Goal: Information Seeking & Learning: Learn about a topic

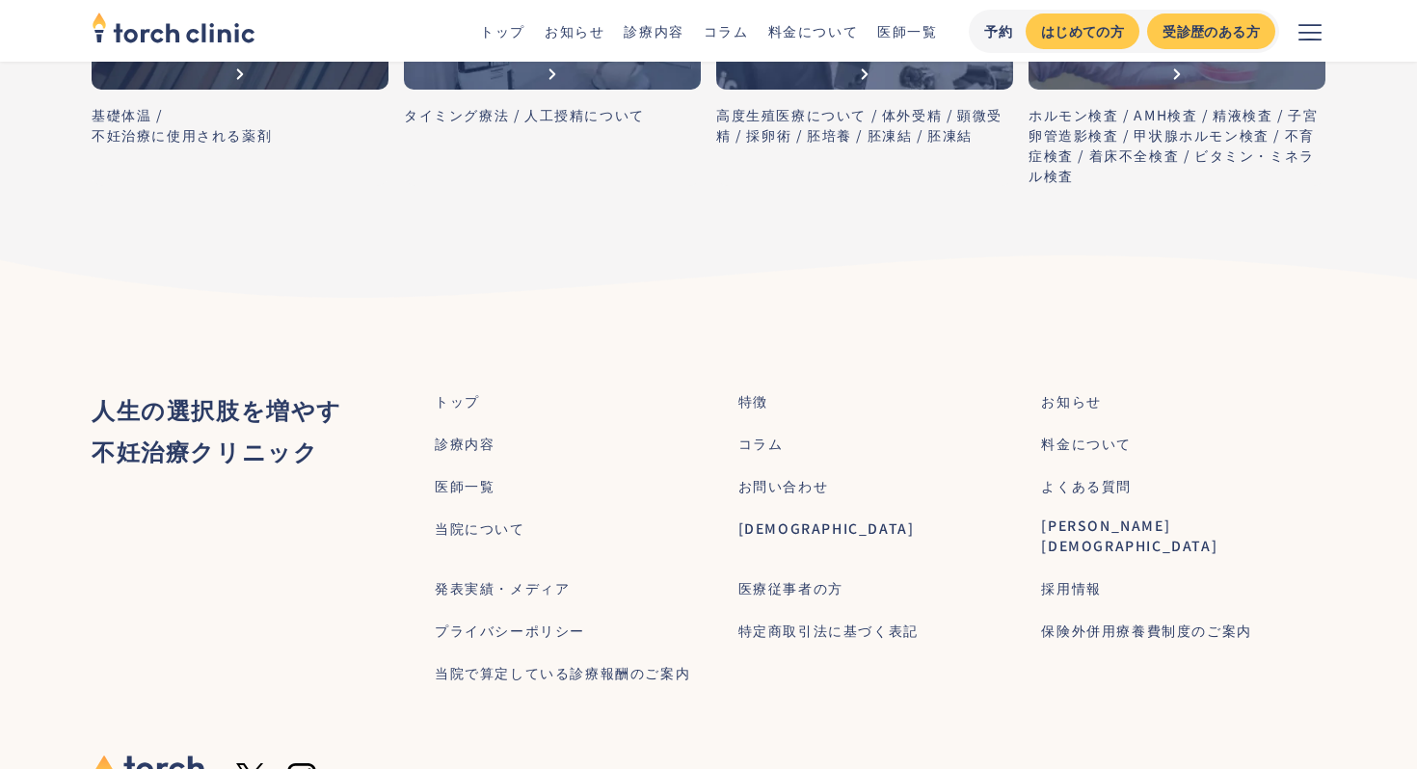
scroll to position [4742, 0]
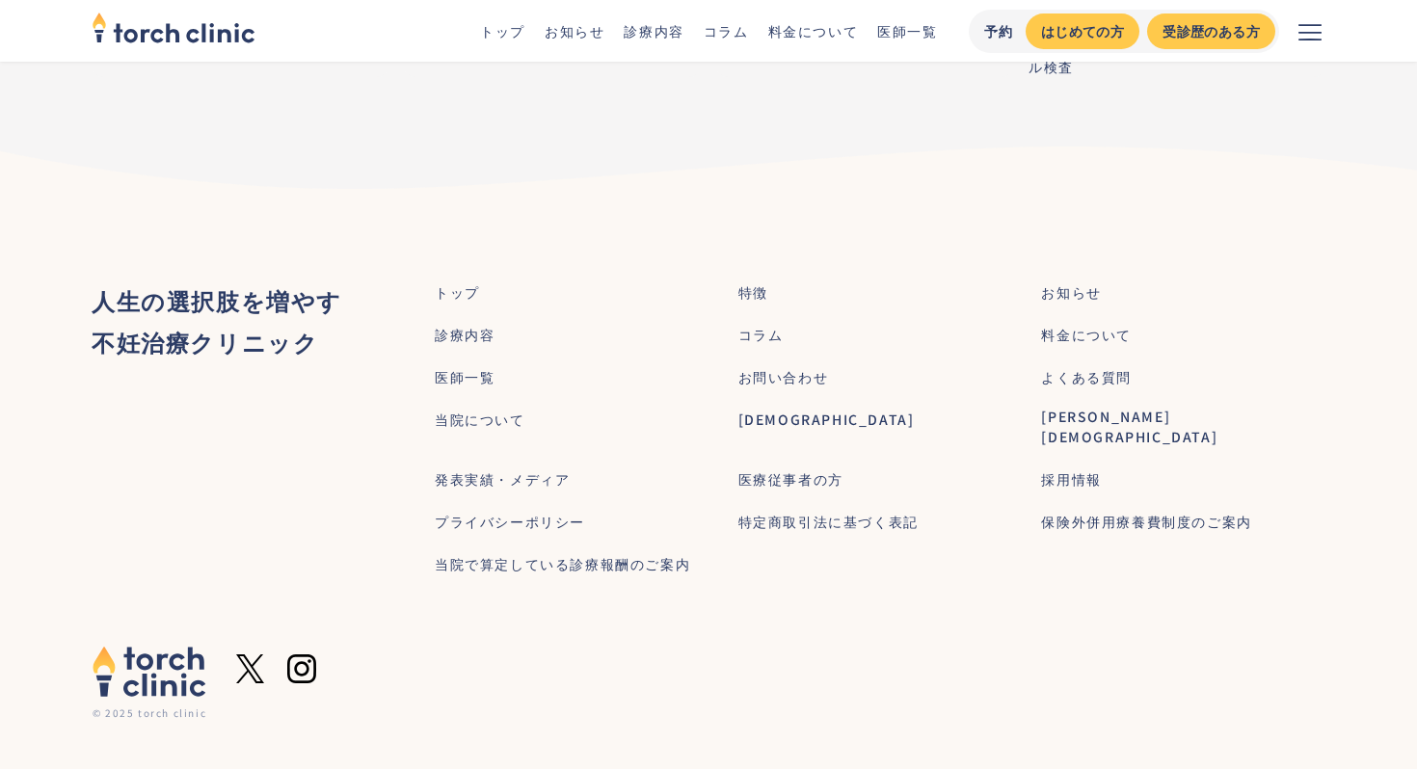
click at [769, 421] on div "[DEMOGRAPHIC_DATA]" at bounding box center [826, 420] width 176 height 20
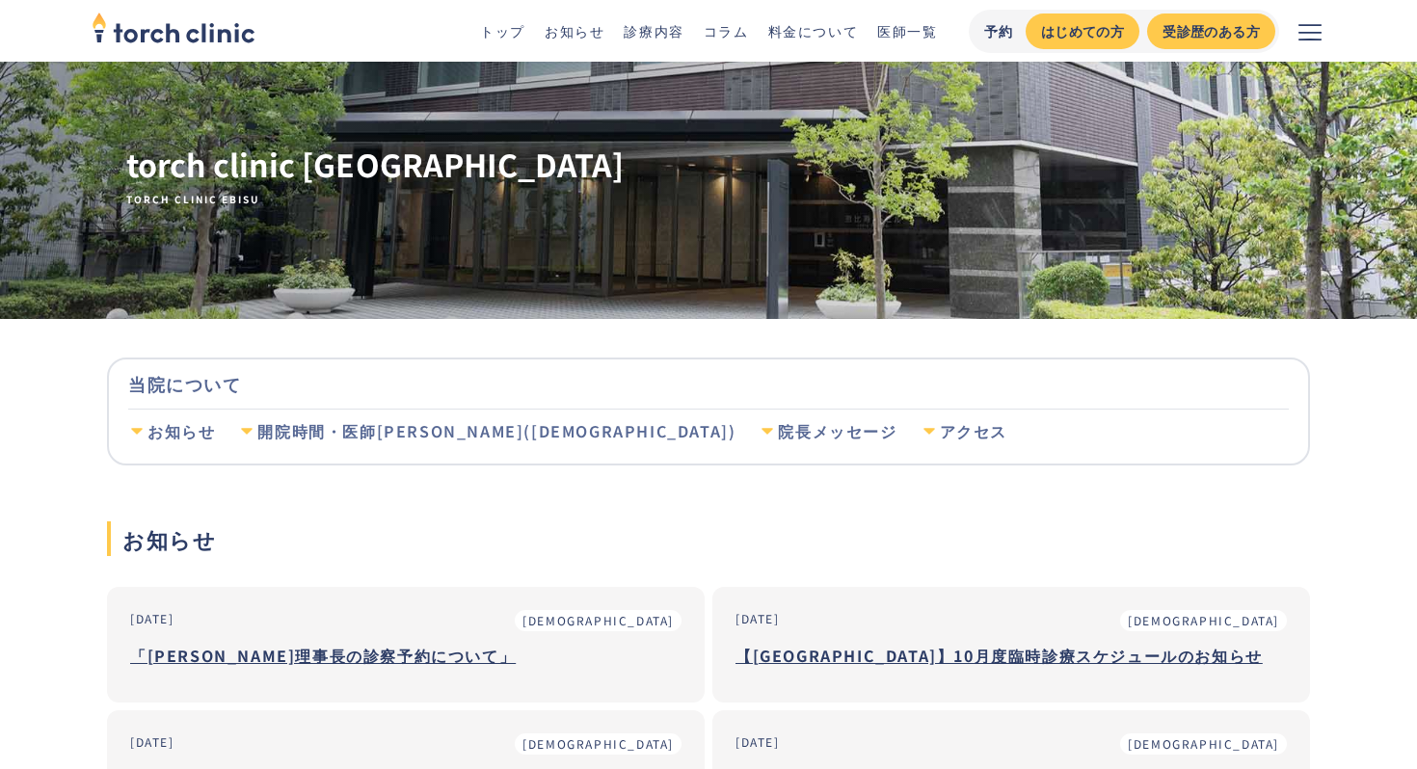
scroll to position [23, 0]
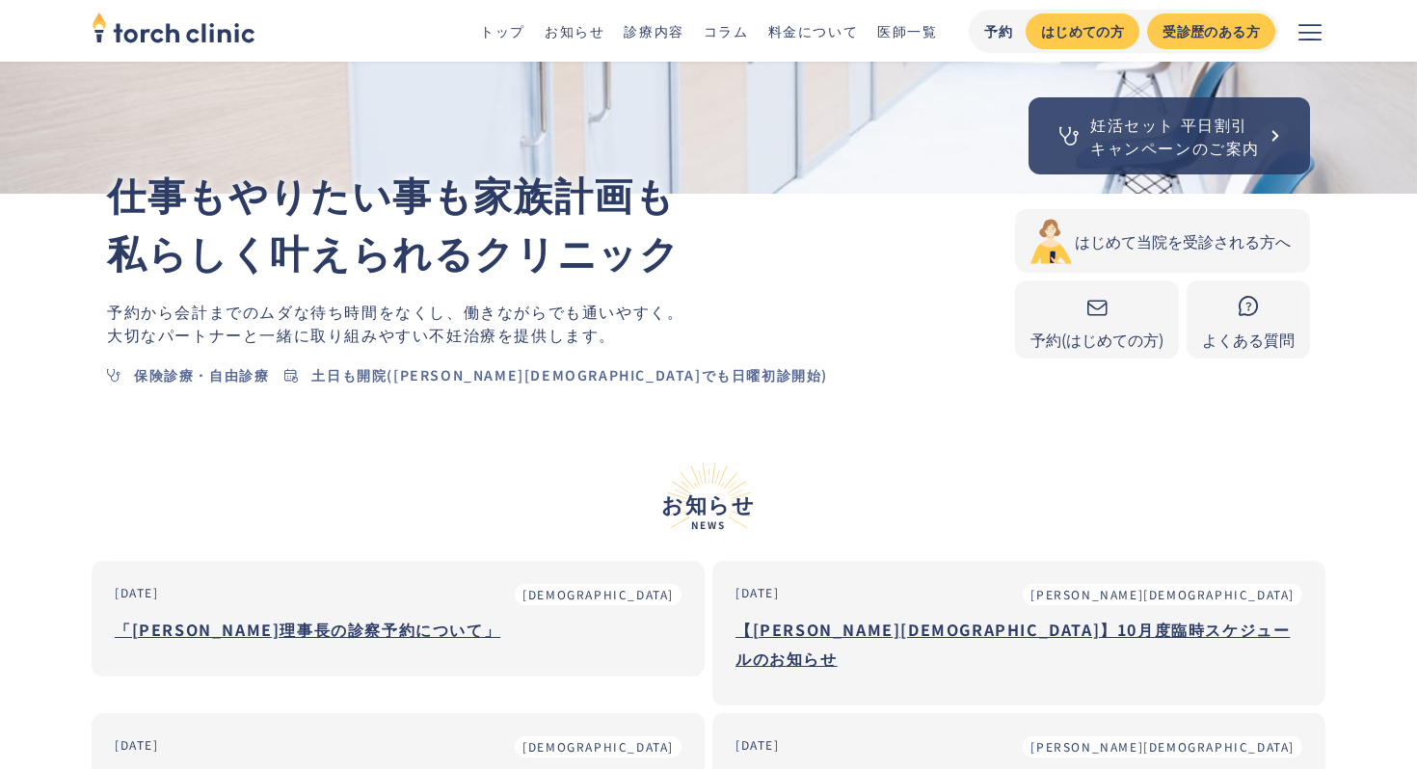
scroll to position [382, 0]
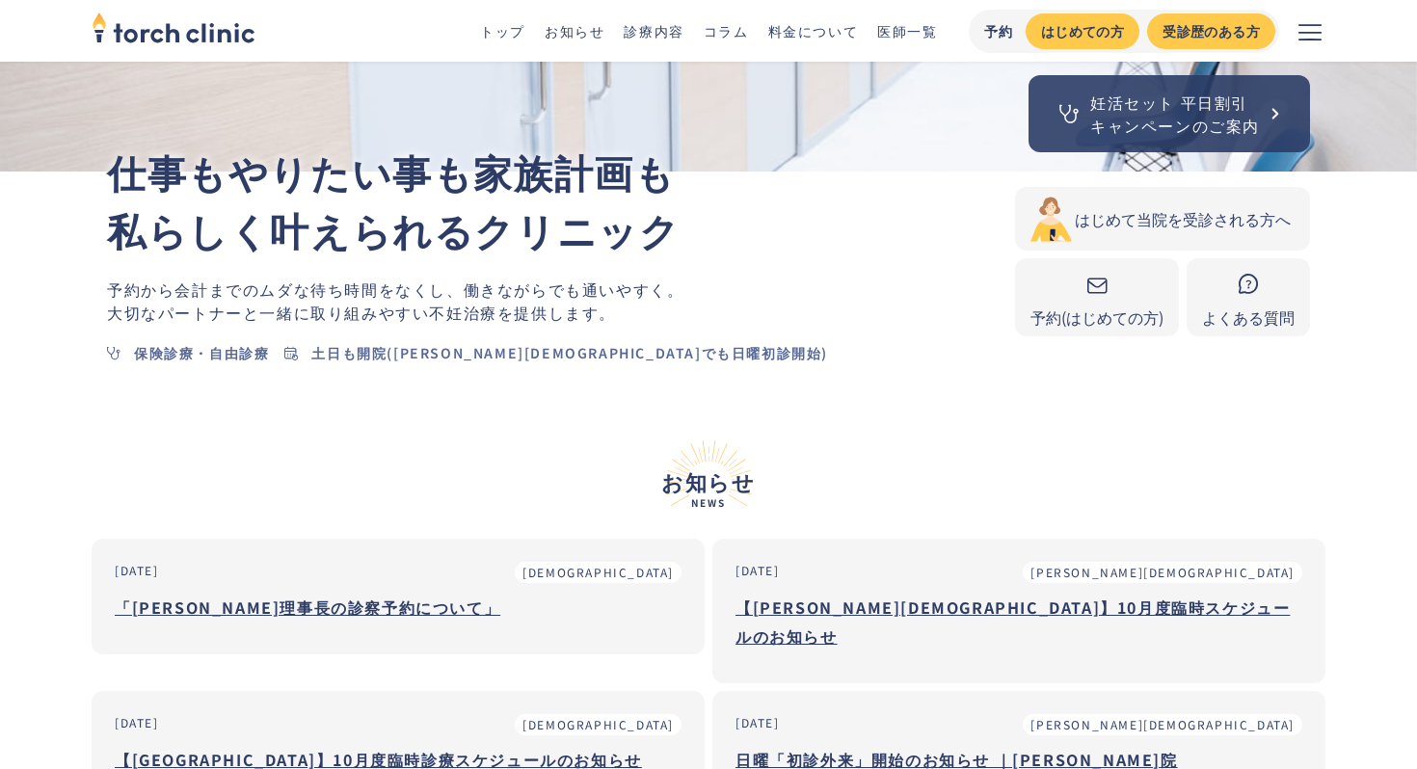
click at [1183, 112] on div "妊活セット 平日割引 キャンペーンのご案内" at bounding box center [1175, 114] width 170 height 46
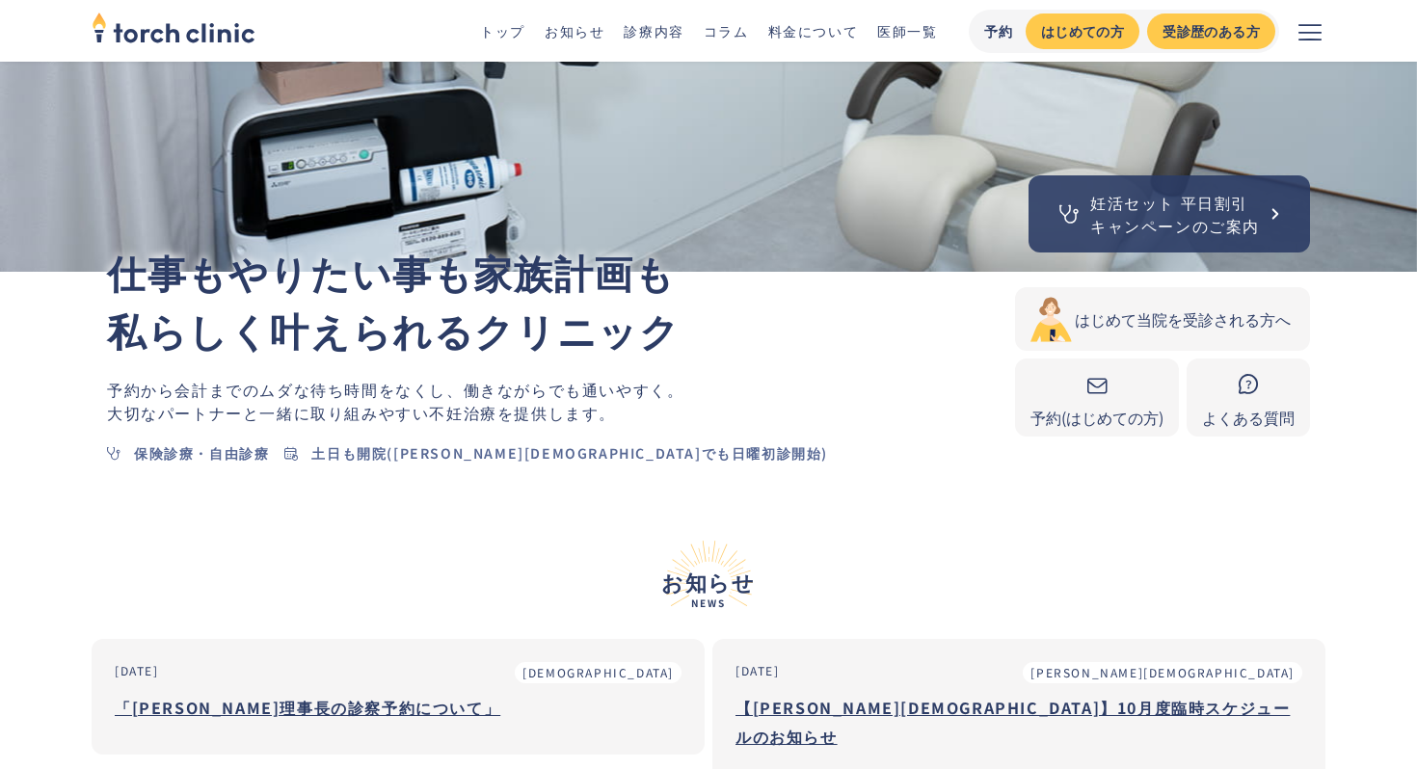
scroll to position [297, 0]
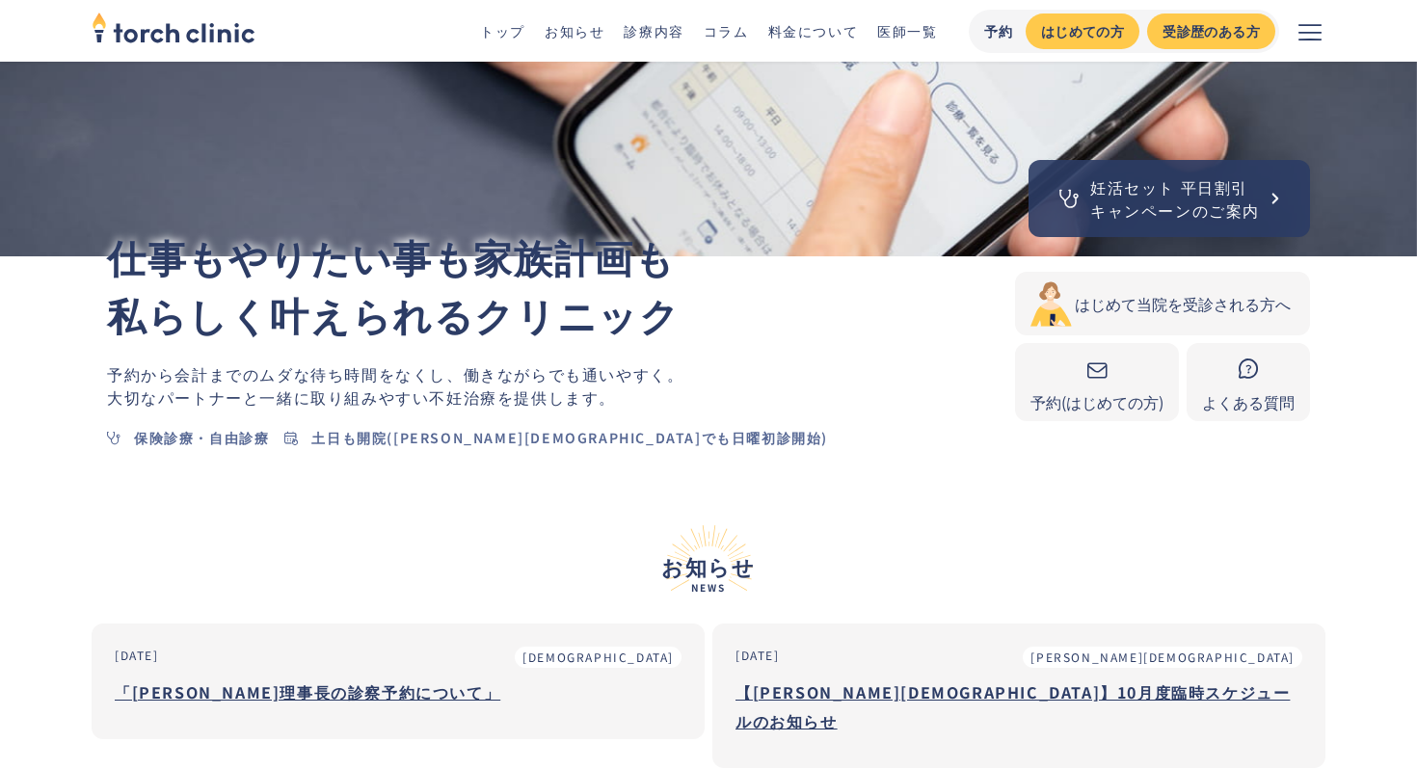
click at [1095, 381] on div at bounding box center [1096, 367] width 133 height 32
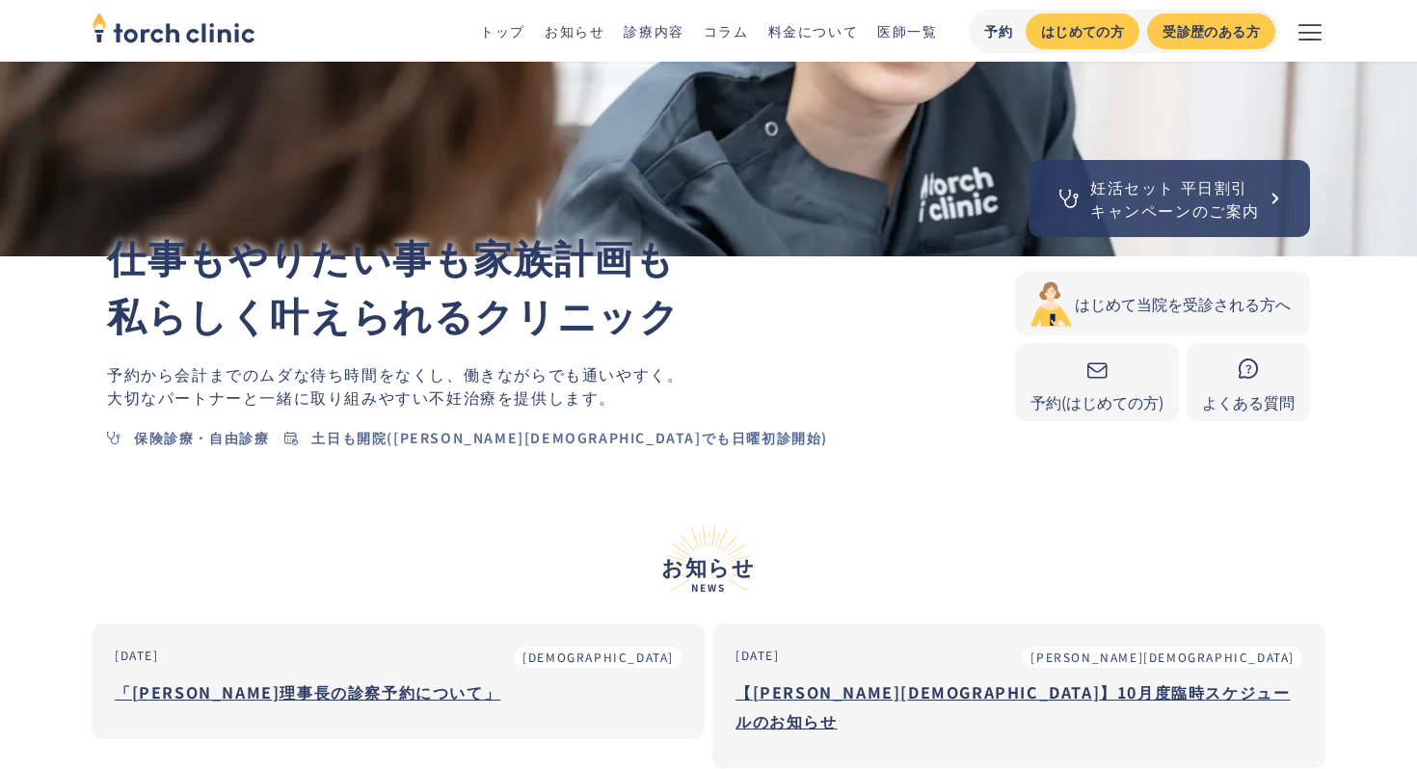
click at [1281, 374] on div at bounding box center [1248, 367] width 93 height 32
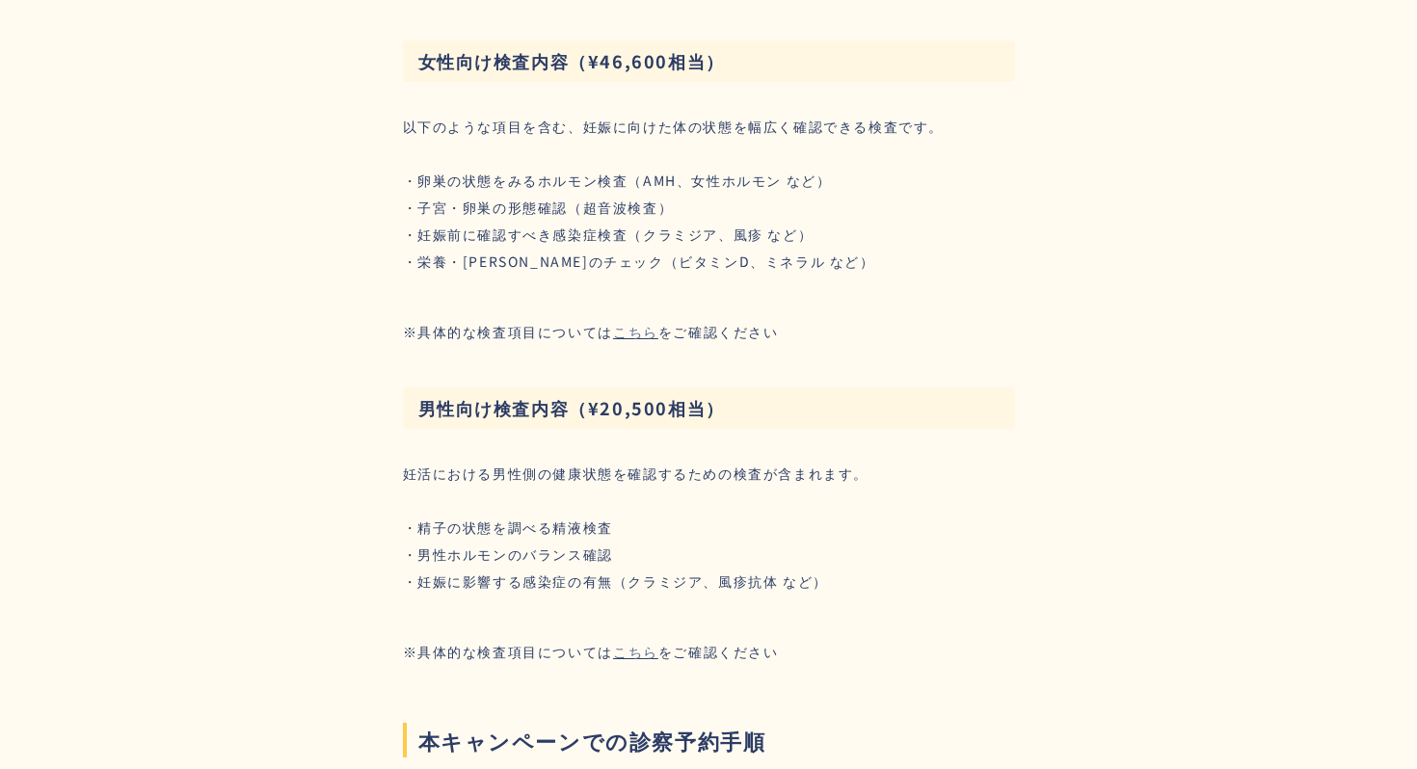
scroll to position [3667, 0]
click at [650, 324] on link "こちら" at bounding box center [635, 333] width 45 height 18
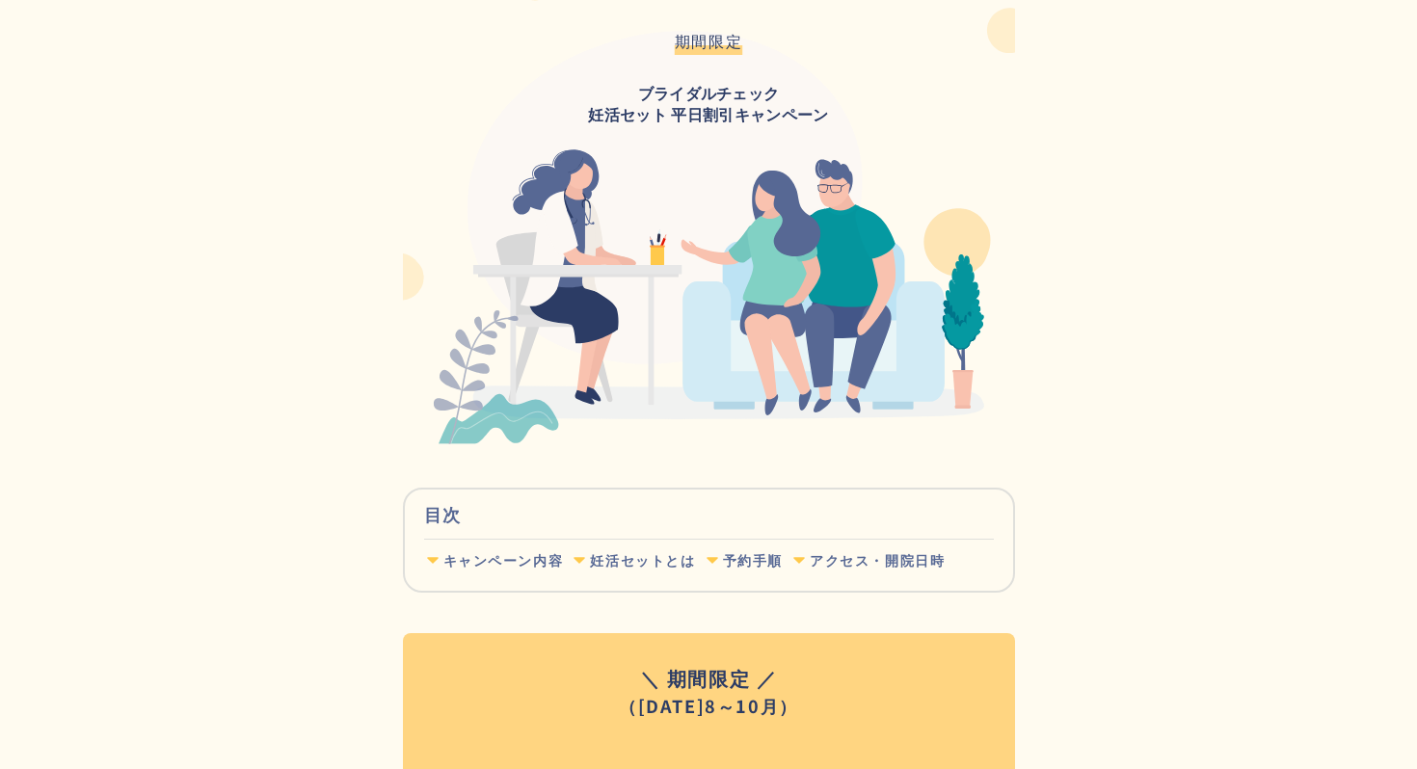
scroll to position [0, 0]
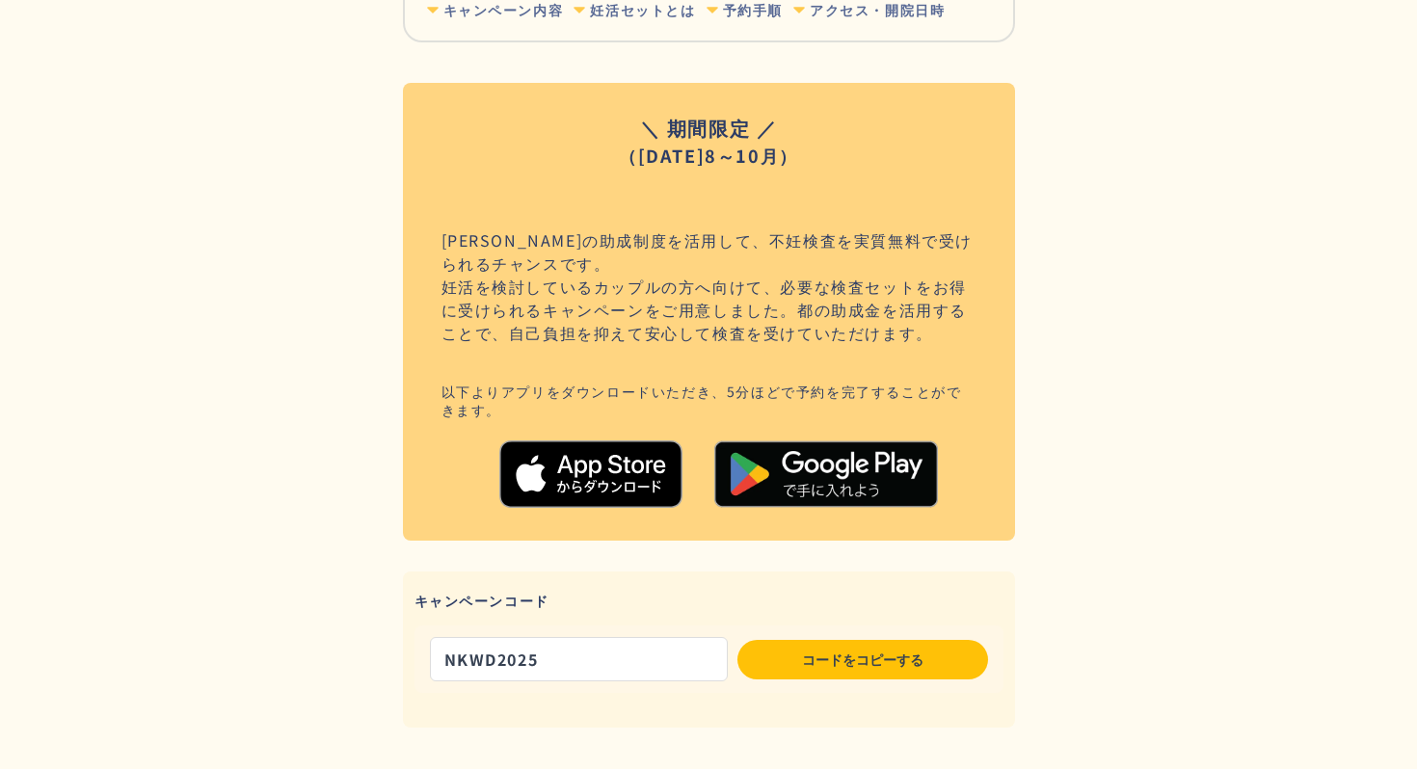
scroll to position [693, 0]
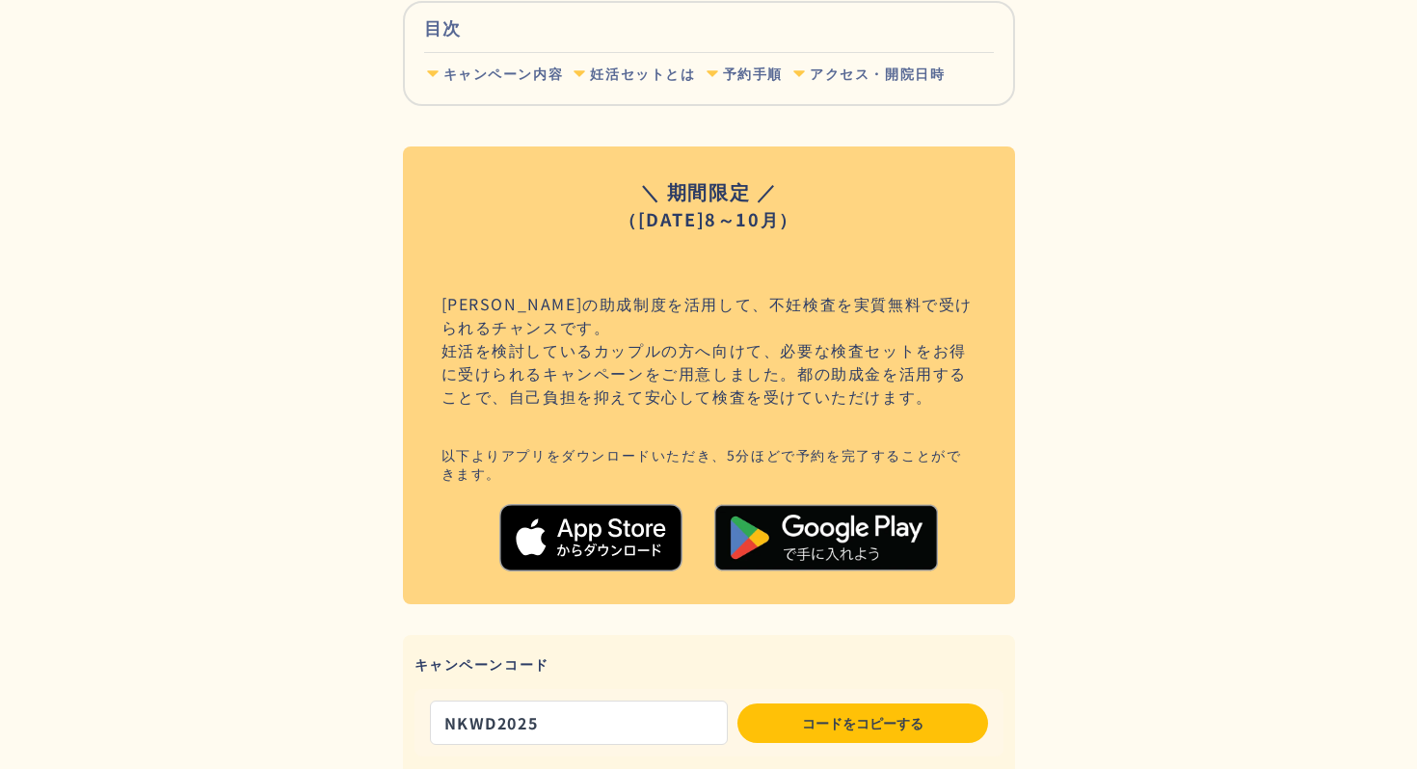
click at [634, 527] on img at bounding box center [590, 537] width 183 height 87
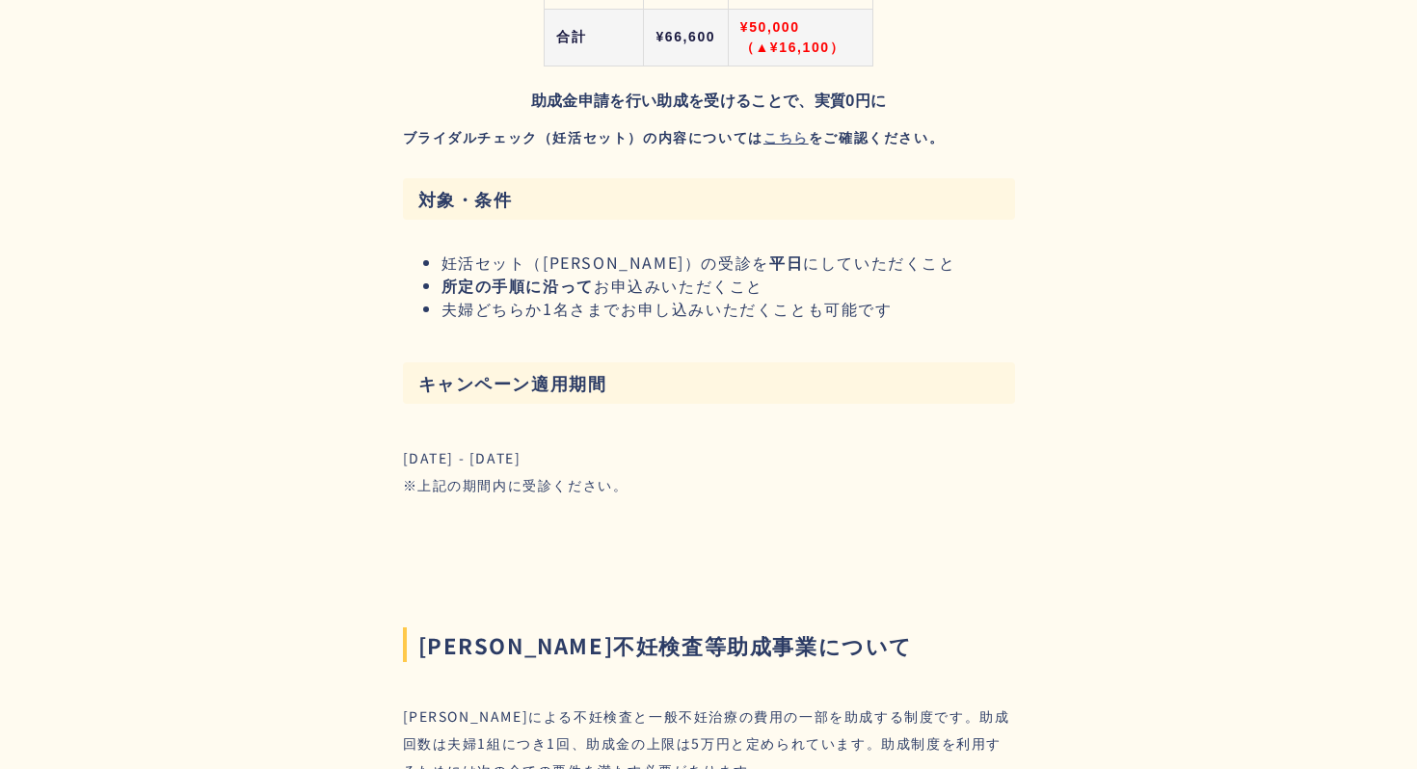
scroll to position [2403, 0]
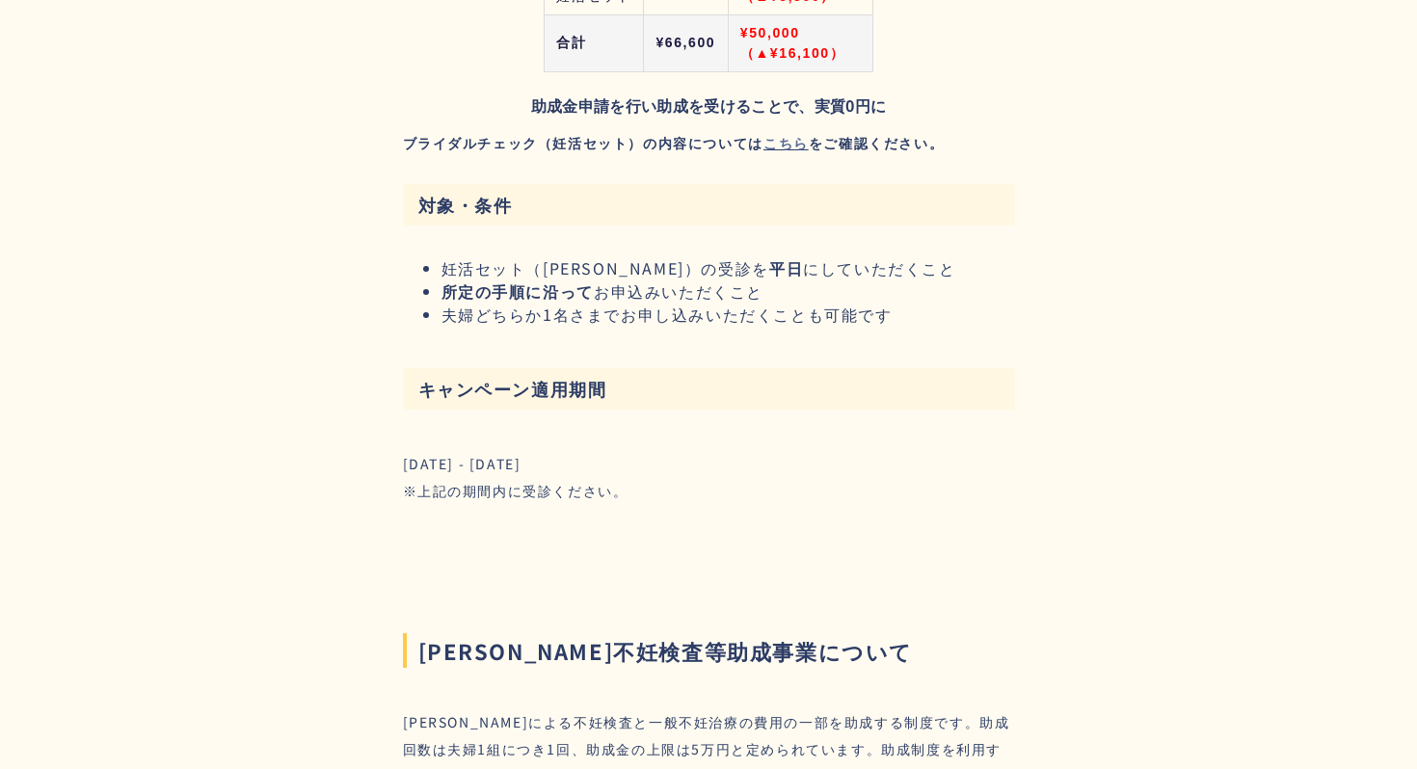
click at [780, 143] on strong "こちら" at bounding box center [785, 142] width 45 height 19
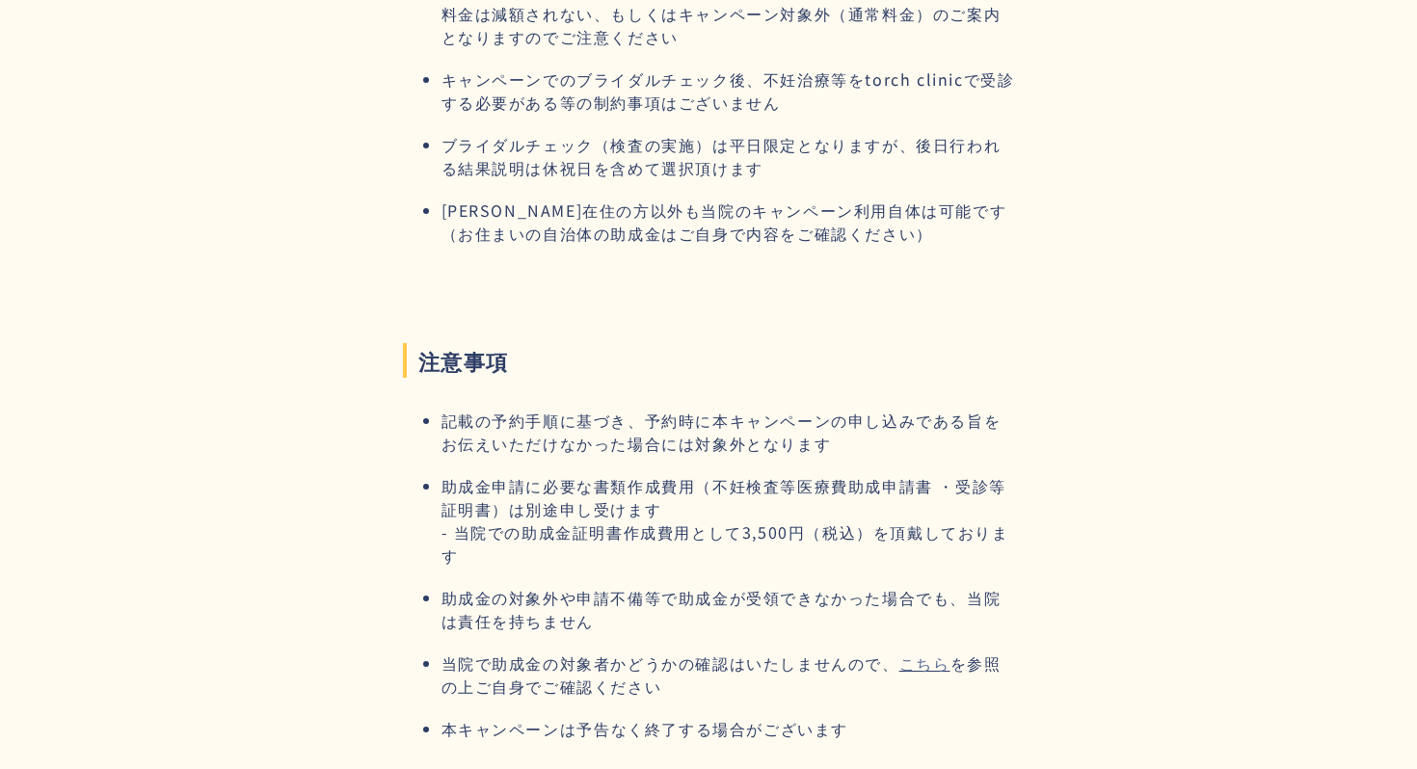
scroll to position [9149, 0]
drag, startPoint x: 712, startPoint y: 437, endPoint x: 929, endPoint y: 436, distance: 216.9
click at [929, 473] on li "助成金申請に必要な書類作成費用（不妊検査等医療費助成申請書 ・受診等証明書）は別途申し受けます - 当院での助成金証明書作成費用として3,500円（税込）を頂…" at bounding box center [727, 519] width 573 height 93
copy li "不妊検査等医療費助成申請書"
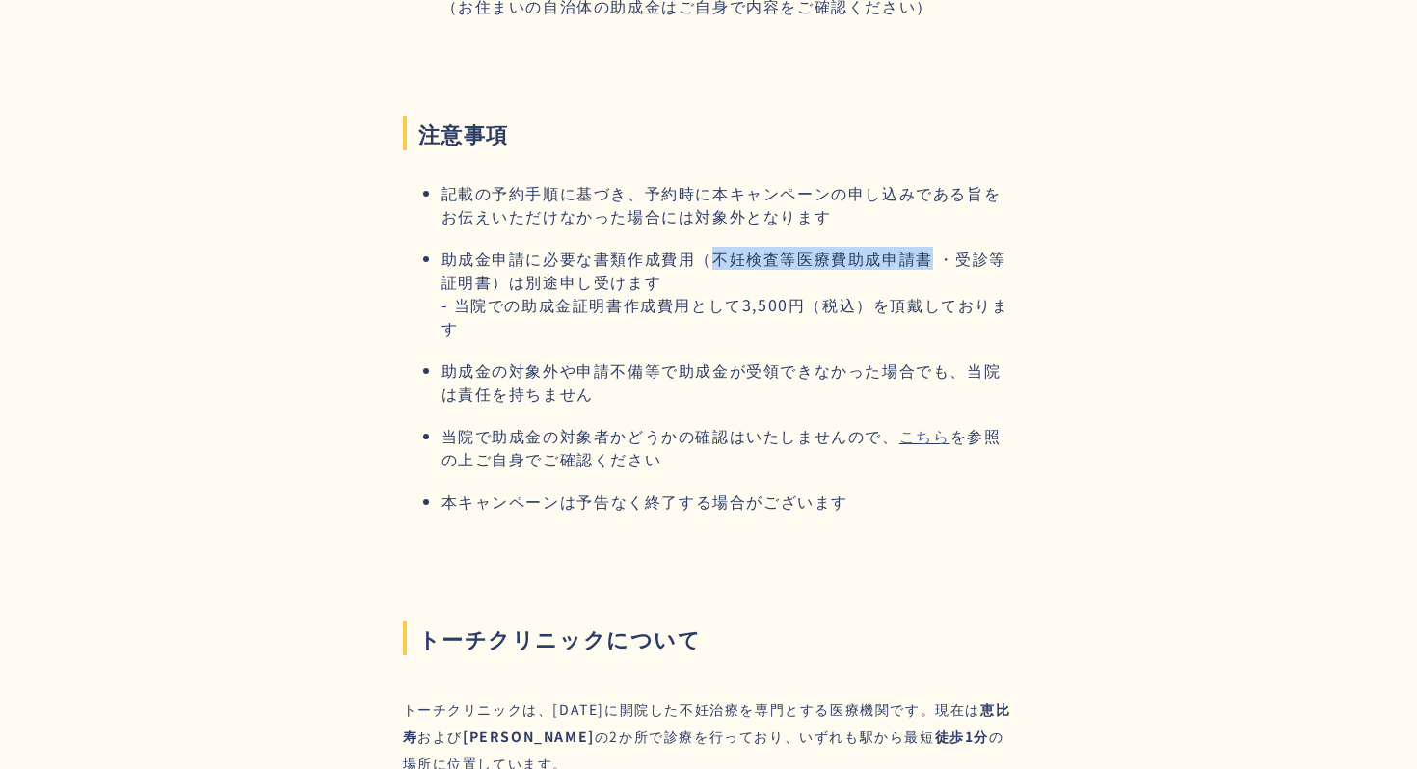
scroll to position [9393, 0]
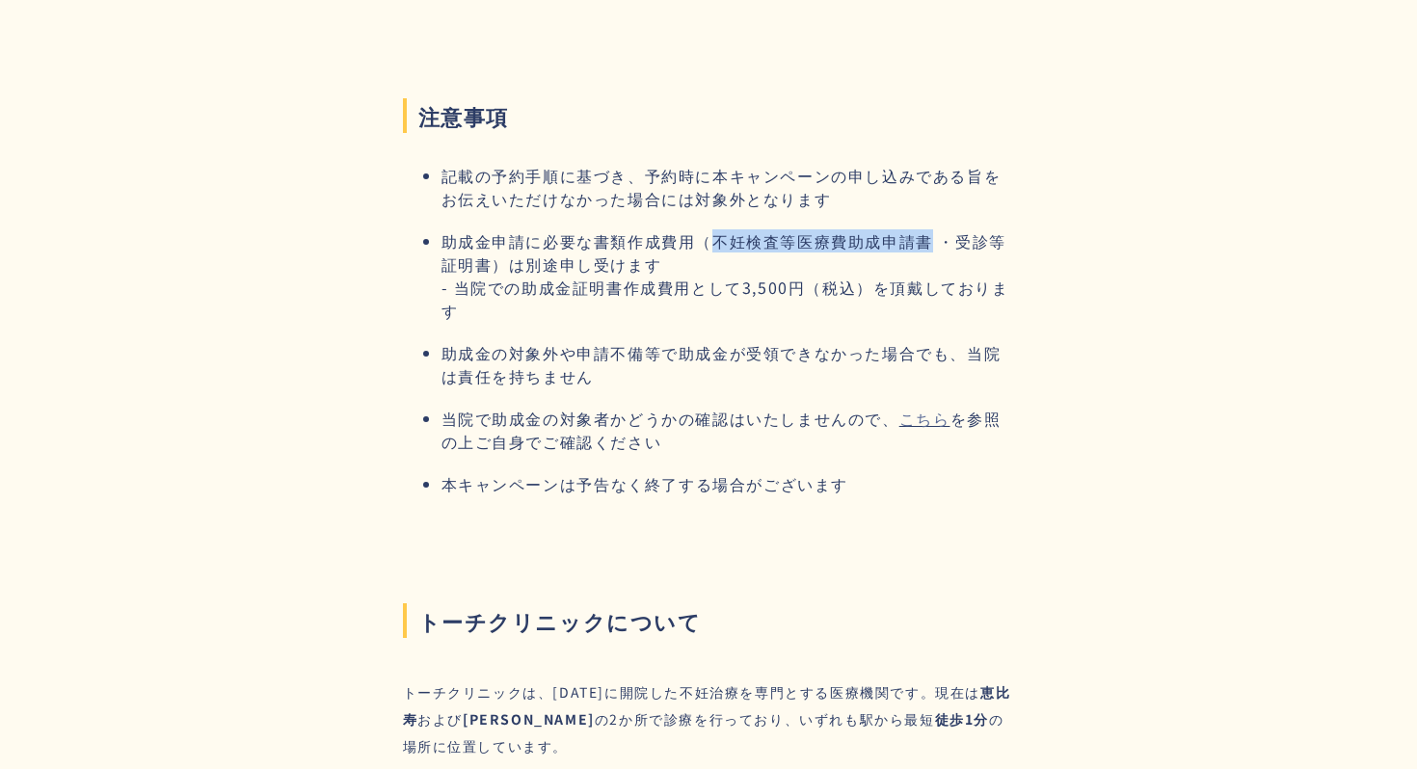
click at [924, 407] on link "こちら" at bounding box center [924, 418] width 51 height 23
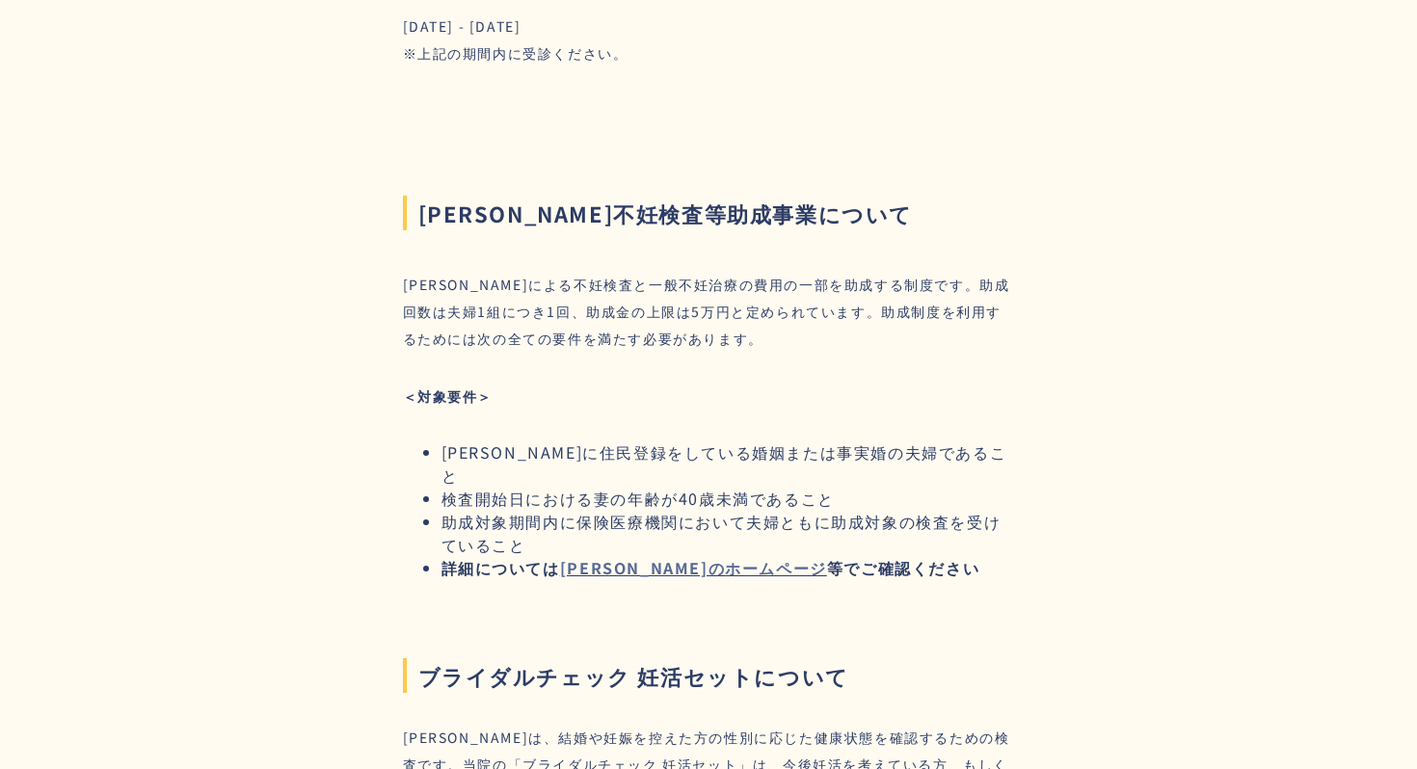
scroll to position [2838, 0]
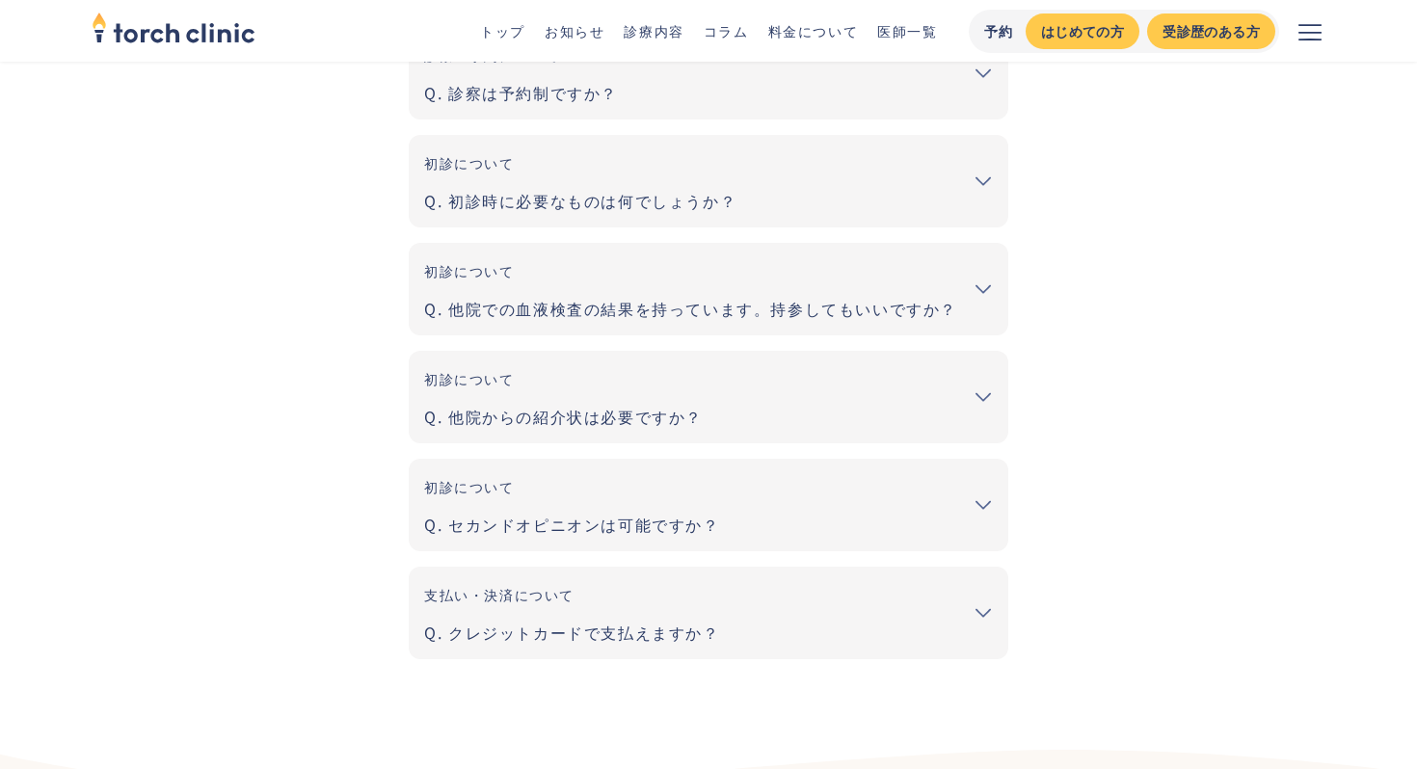
scroll to position [791, 0]
click at [594, 312] on div "他院での血液検査の結果を持っています。持参してもいいですか？" at bounding box center [708, 305] width 569 height 23
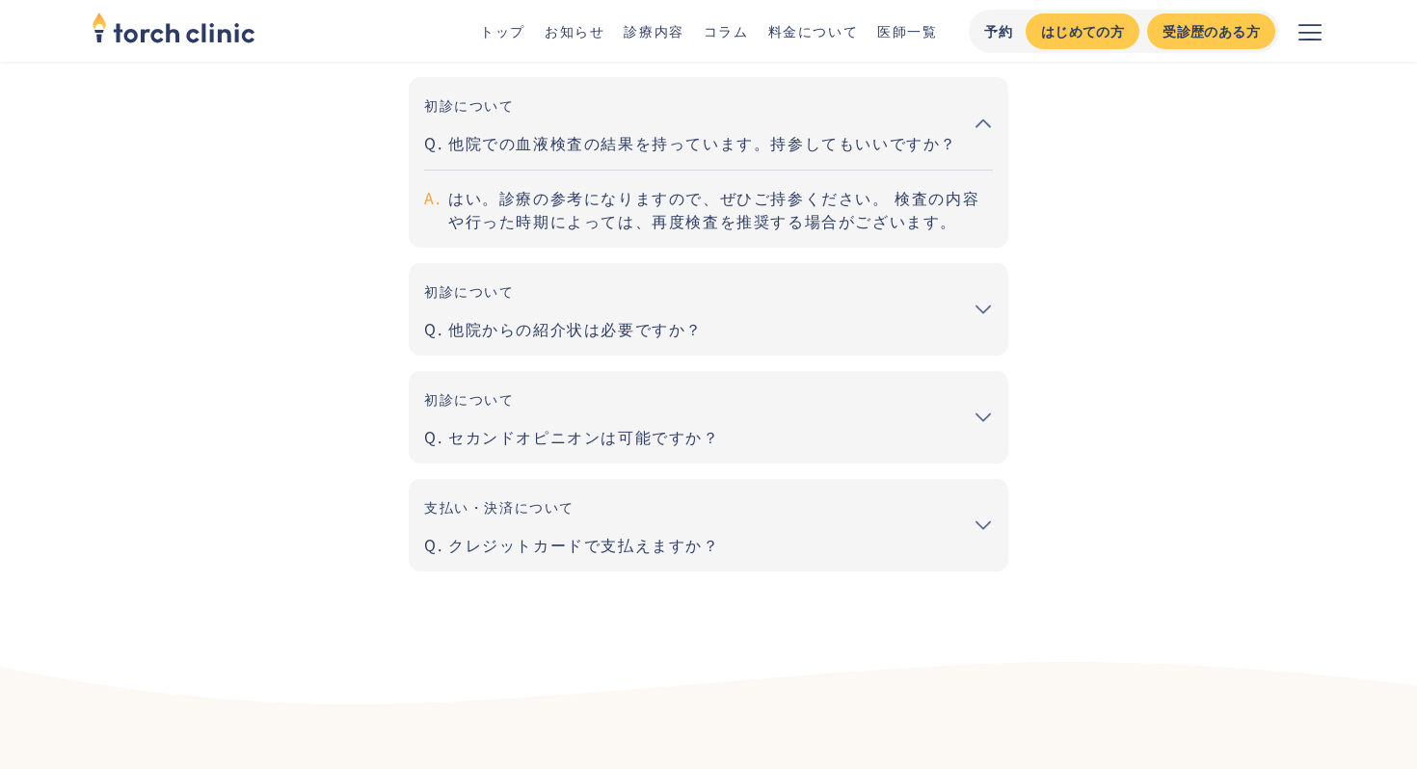
scroll to position [960, 0]
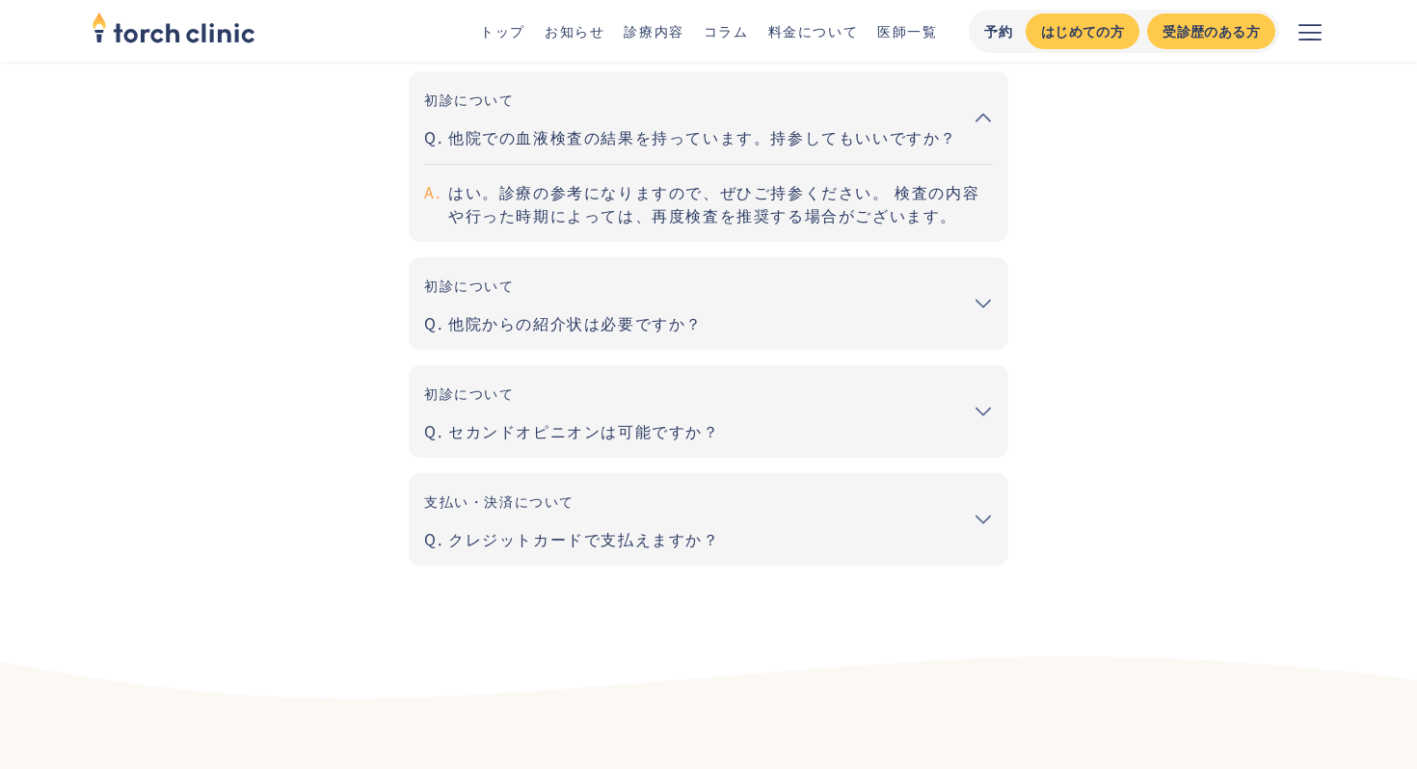
click at [601, 419] on div "セカンドオピニオンは可能ですか？" at bounding box center [708, 430] width 569 height 23
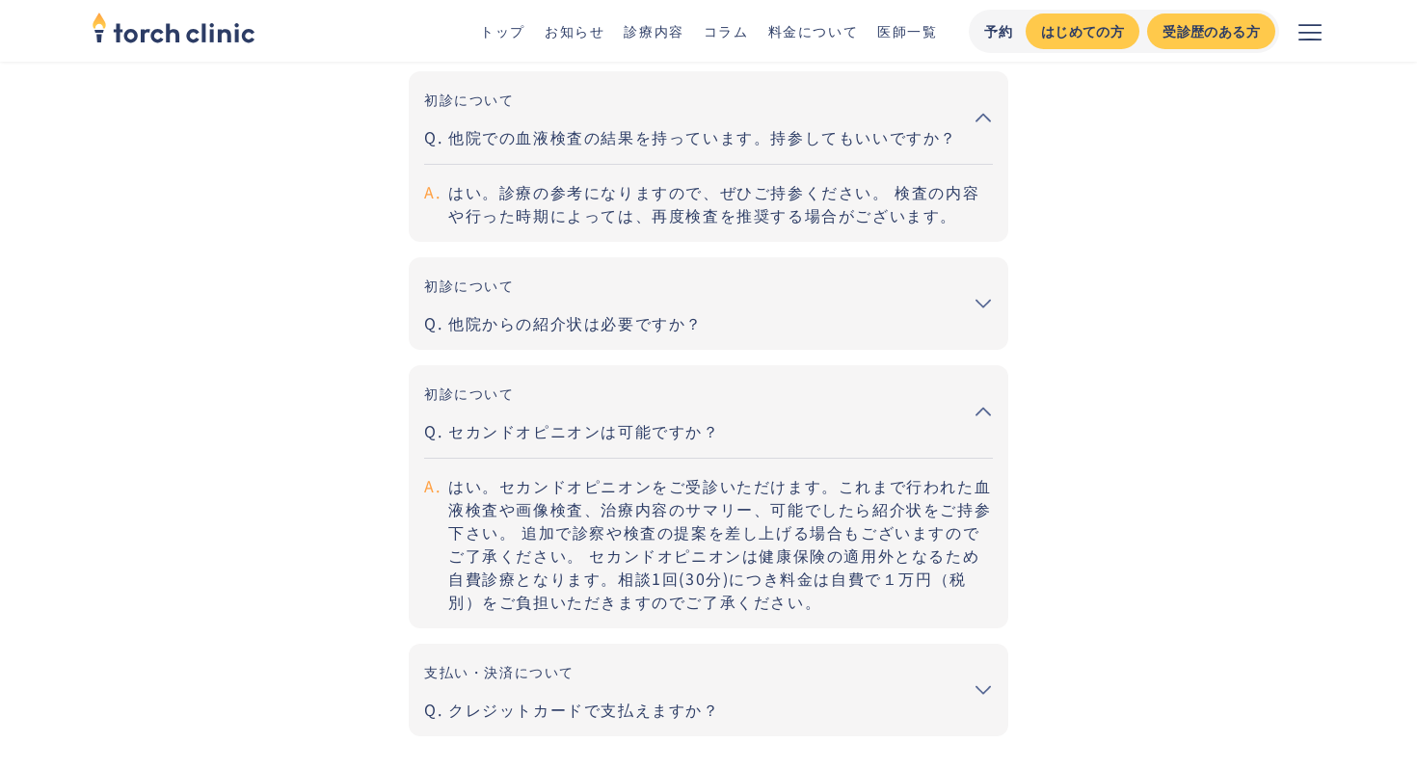
click at [600, 420] on div "セカンドオピニオンは可能ですか？" at bounding box center [708, 430] width 569 height 23
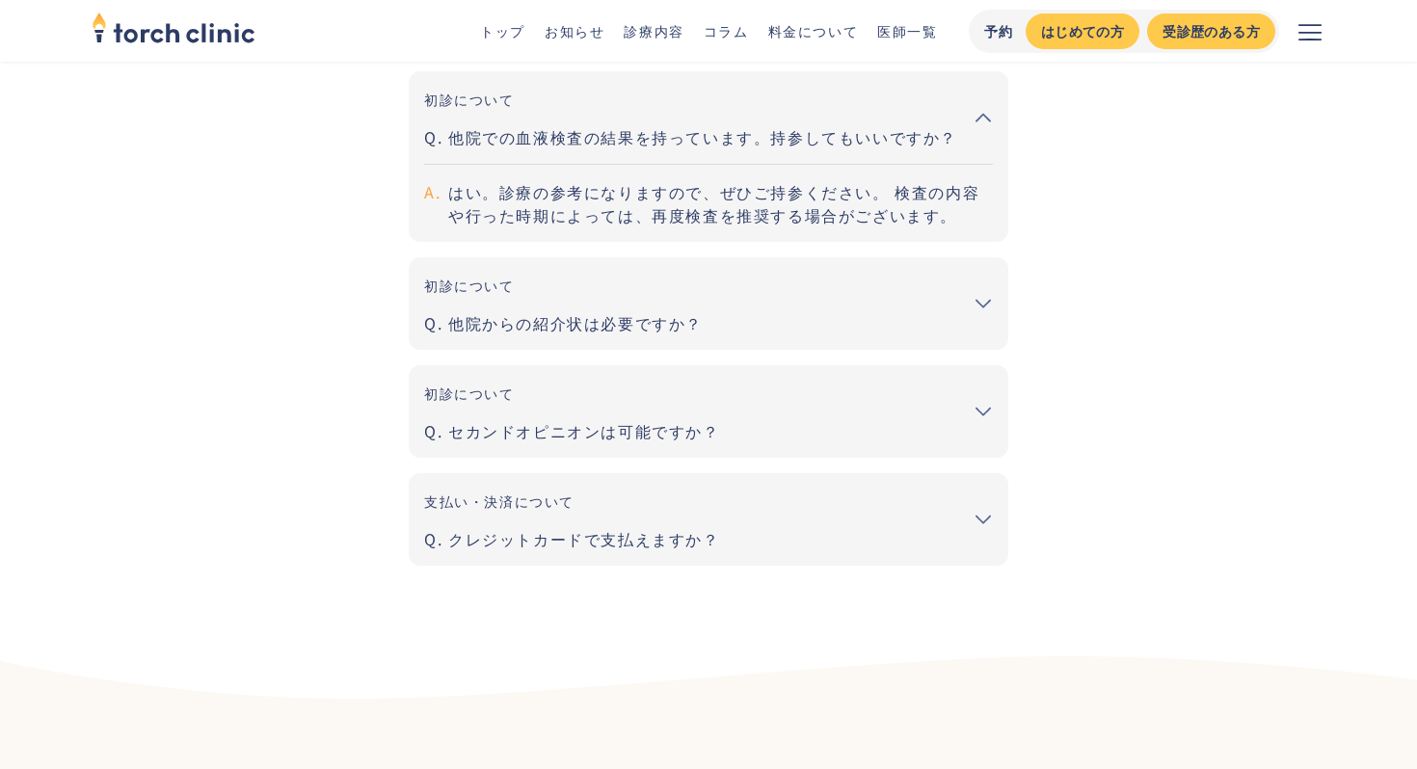
click at [600, 420] on div "セカンドオピニオンは可能ですか？" at bounding box center [708, 430] width 569 height 23
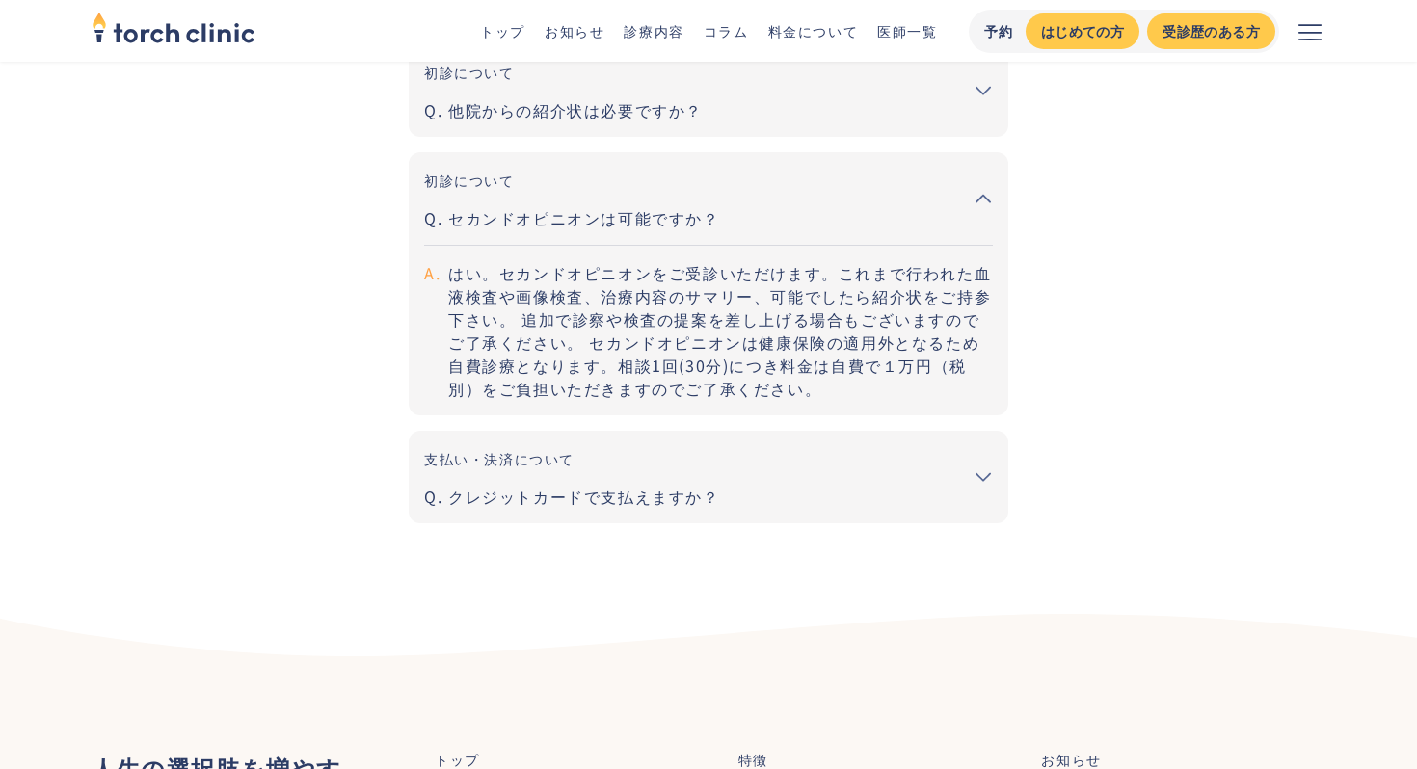
scroll to position [1210, 0]
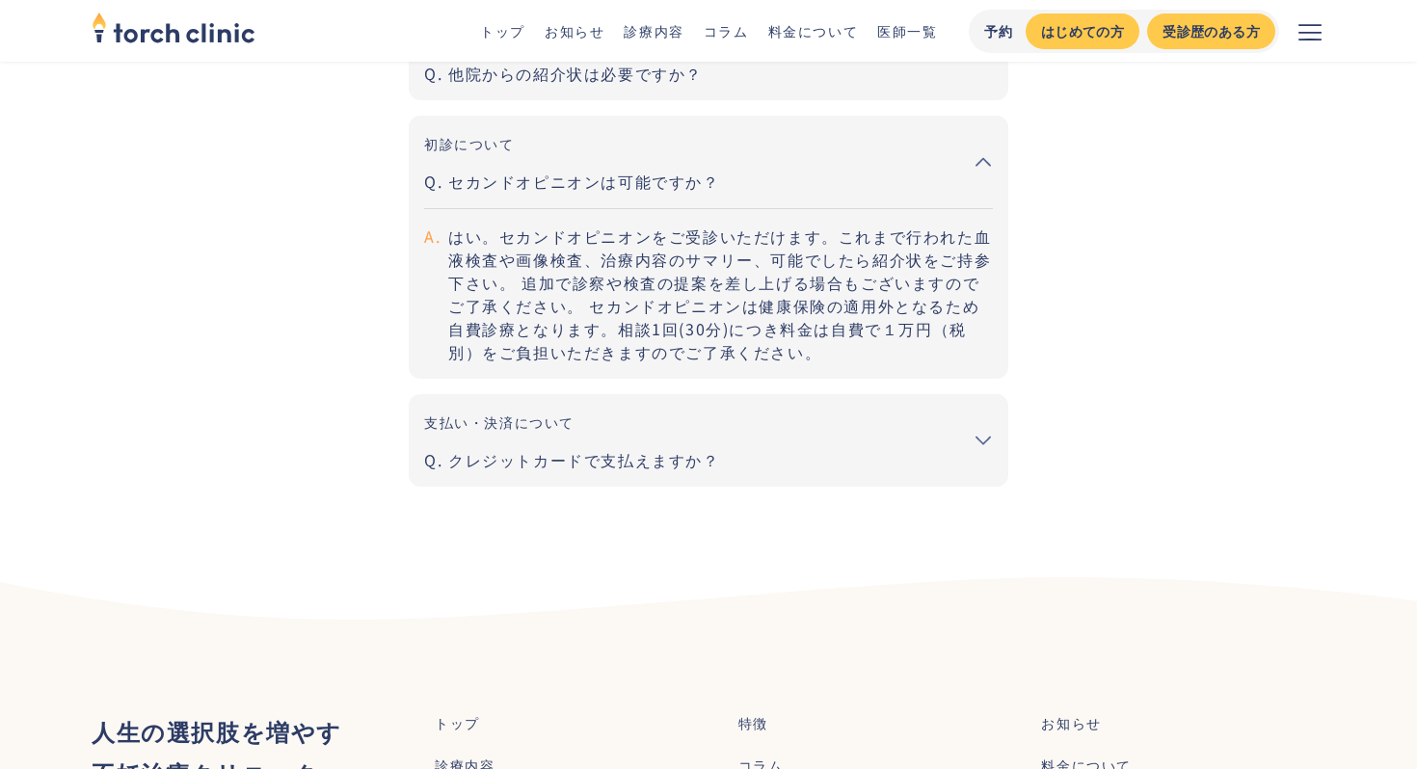
click at [626, 247] on p "はい。セカンドオピニオンをご受診いただけます。これまで行われた血液検査や画像検査、治療内容のサマリー、可能でしたら紹介状をご持参下さい。 追加で診察や検査の提…" at bounding box center [708, 285] width 569 height 155
click at [663, 185] on div "セカンドオピニオンは可能ですか？" at bounding box center [708, 181] width 569 height 23
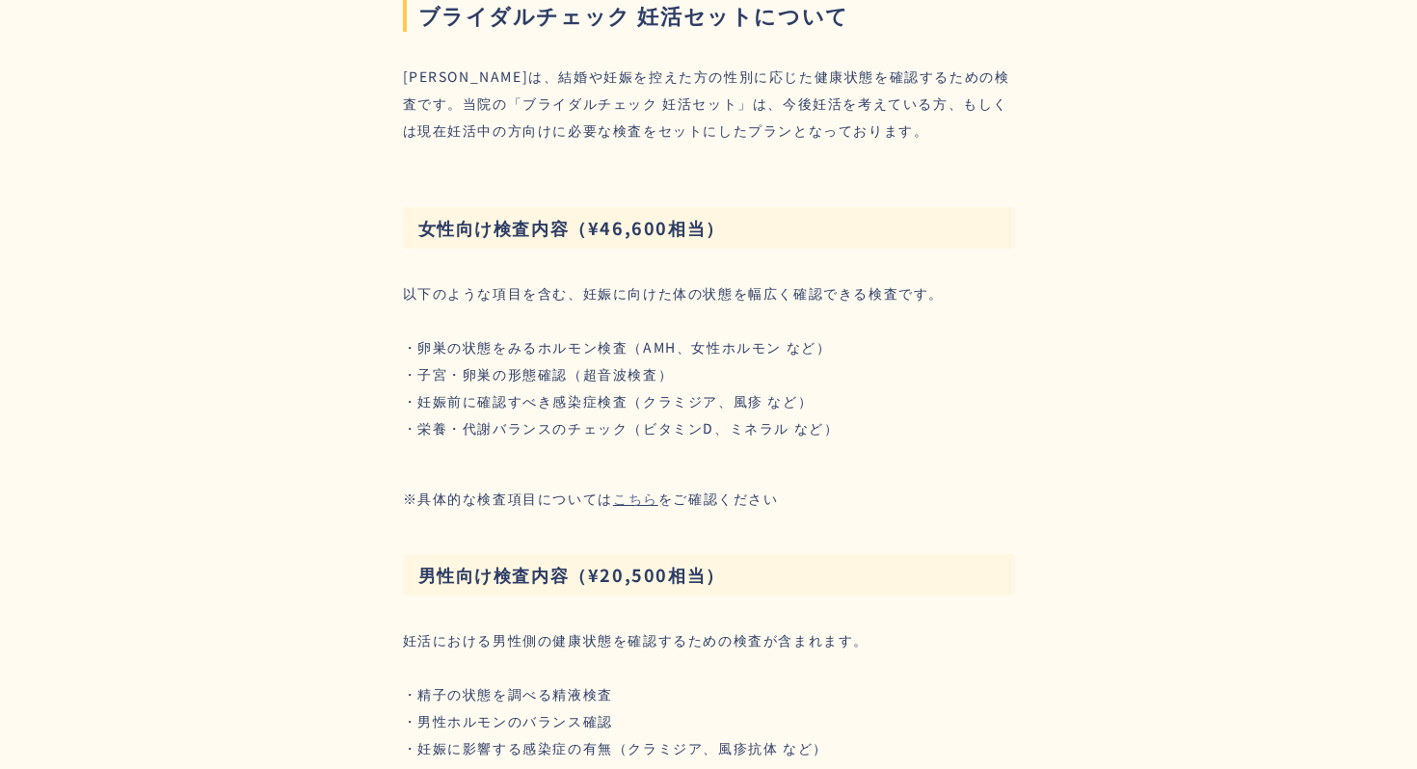
scroll to position [3452, 0]
